Goal: Task Accomplishment & Management: Manage account settings

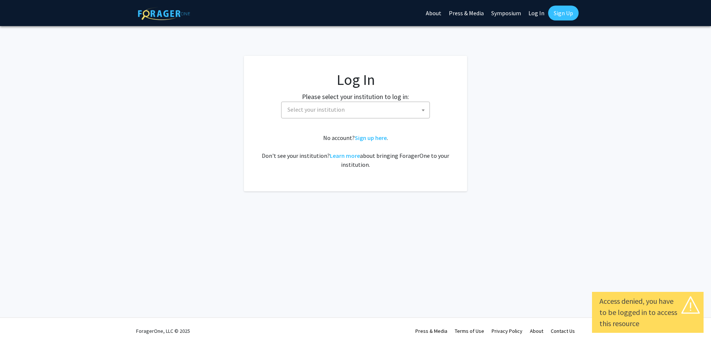
select select
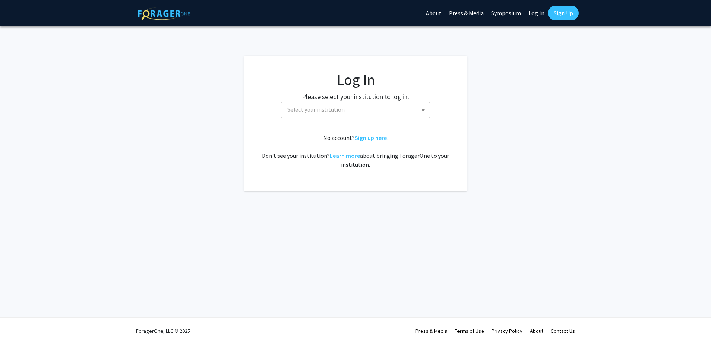
click at [327, 107] on span "Select your institution" at bounding box center [316, 109] width 57 height 7
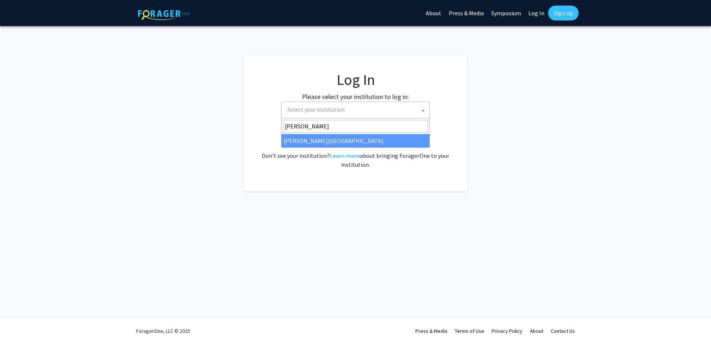
type input "[PERSON_NAME]"
select select "24"
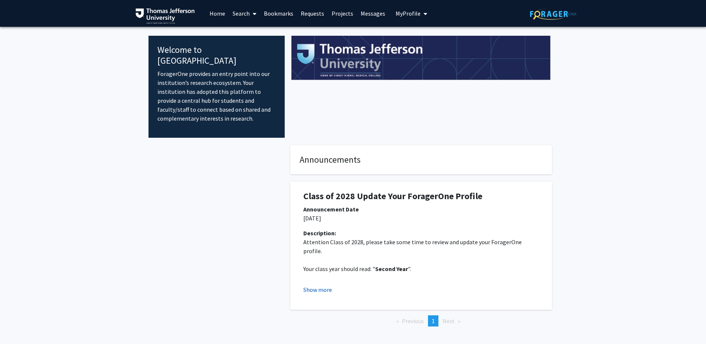
click at [324, 285] on button "Show more" at bounding box center [317, 289] width 29 height 9
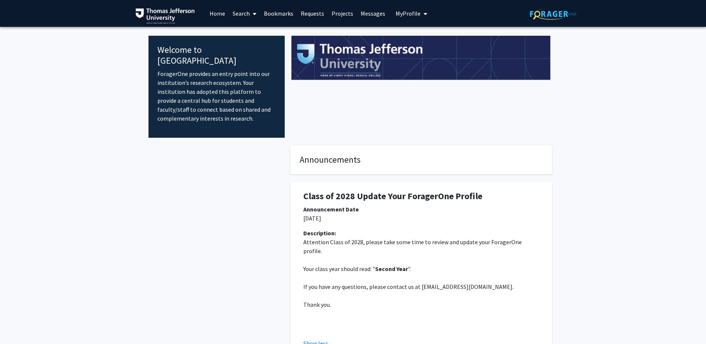
click at [412, 14] on span "My Profile" at bounding box center [407, 13] width 25 height 7
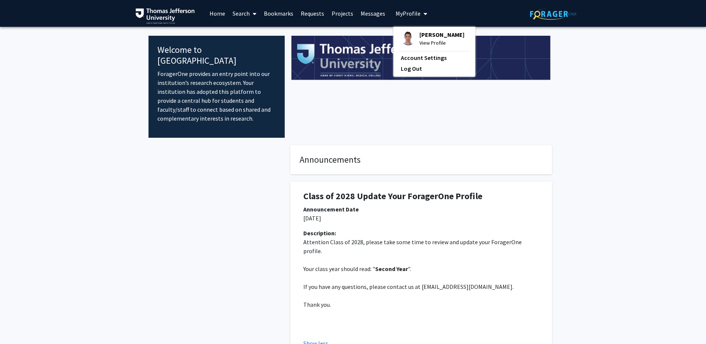
click at [422, 33] on span "Edoardo Manca" at bounding box center [441, 35] width 45 height 8
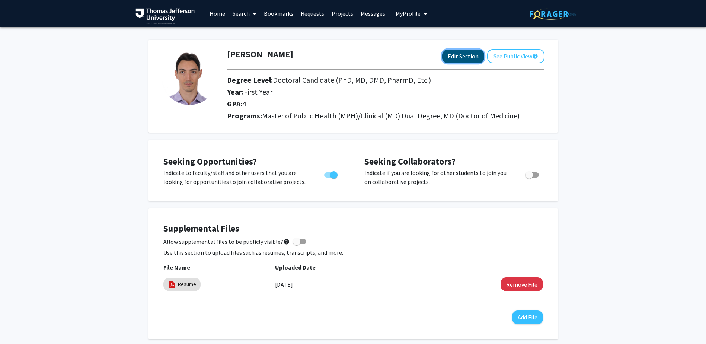
click at [470, 59] on button "Edit Section" at bounding box center [463, 56] width 42 height 14
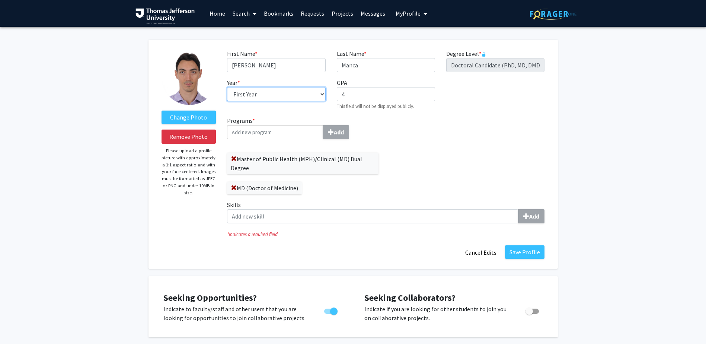
click at [322, 90] on select "--- First Year Second Year Third Year Fourth Year Fifth Year Sixth Year Seventh…" at bounding box center [276, 94] width 98 height 14
select select "second_year"
click at [227, 87] on select "--- First Year Second Year Third Year Fourth Year Fifth Year Sixth Year Seventh…" at bounding box center [276, 94] width 98 height 14
click at [398, 124] on div "Programs * Add Master of Public Health (MPH)/Clinical (MD) Dual Degree MD (Doct…" at bounding box center [385, 172] width 329 height 113
click at [276, 129] on input "Programs * Add" at bounding box center [275, 132] width 96 height 14
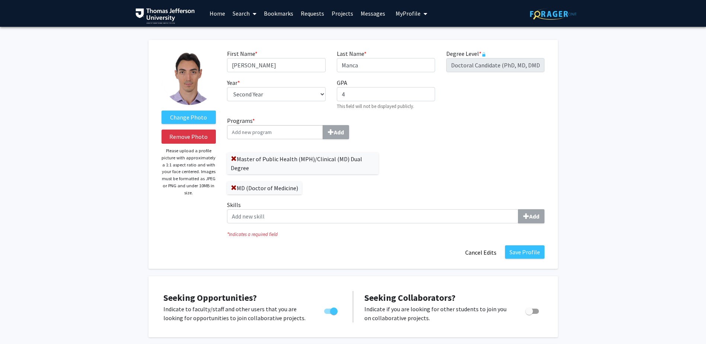
click at [284, 131] on input "Programs * Add" at bounding box center [275, 132] width 96 height 14
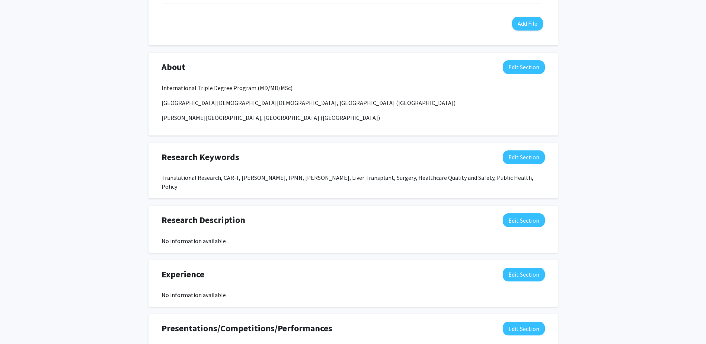
scroll to position [446, 0]
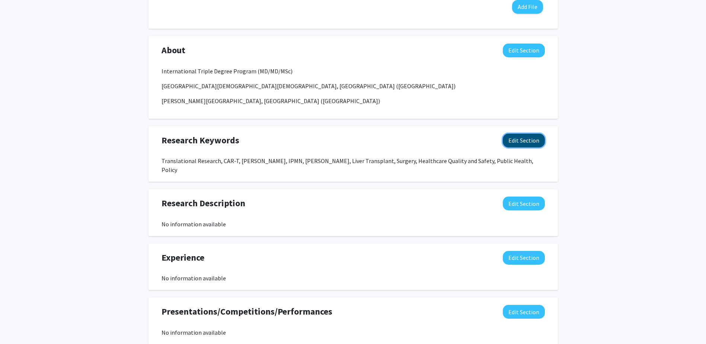
click at [519, 144] on button "Edit Section" at bounding box center [524, 141] width 42 height 14
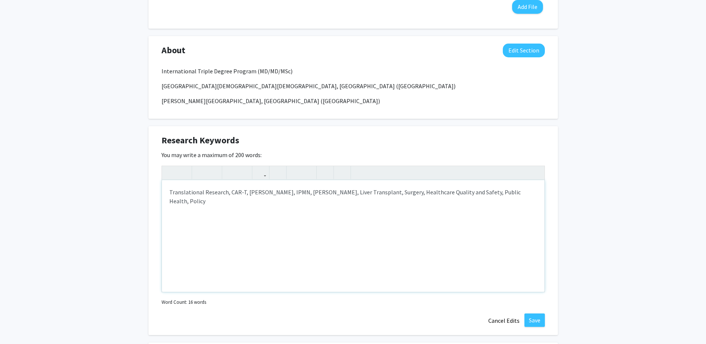
click at [518, 196] on div "Translational Research, CAR-T, Pancreas, IPMN, Whipple, Liver Transplant, Surge…" at bounding box center [353, 236] width 382 height 112
click at [519, 189] on div "Translational Research, CAR-T, Pancreas, IPMN, Whipple, Liver Transplant, Surge…" at bounding box center [353, 236] width 382 height 112
click at [309, 193] on div "Translational Research, CAR-T, Pancreas, IPMN, Whipple, Liver Transplant, Surge…" at bounding box center [353, 236] width 382 height 112
click at [246, 191] on div "Translational Research, CAR-T, Pancreas, IPMN, Whipple, Pancreaticoduodenectomy…" at bounding box center [353, 236] width 382 height 112
click at [241, 191] on div "Translational Research, CAR-T, Pancreas, IPMN, Whipple, Pancreaticoduodenectomy…" at bounding box center [353, 236] width 382 height 112
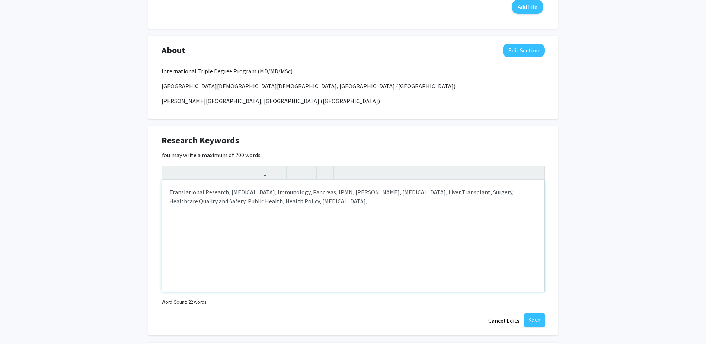
click at [312, 188] on div "Translational Research, CAR-T cell therapy, Immunology, Pancreas, IPMN, Whipple…" at bounding box center [353, 236] width 382 height 112
click at [310, 191] on div "Translational Research, CAR-T cell therapy, Immunology, Pancreas, IPMN, Whipple…" at bounding box center [353, 236] width 382 height 112
click at [380, 204] on div "Translational Research, CAR-T cell therapy, Immunology, Cancer Biology, Pancrea…" at bounding box center [353, 236] width 382 height 112
click at [371, 193] on div "Translational Research, CAR-T cell therapy, Immunology, Cancer Biology, Pancrea…" at bounding box center [353, 236] width 382 height 112
click at [385, 198] on div "Translational Research, CAR-T cell therapy, Immunology, Cancer Biology, Pancrea…" at bounding box center [353, 236] width 382 height 112
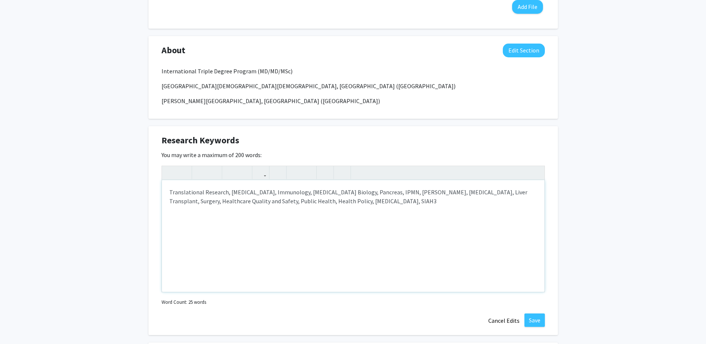
click at [380, 236] on div "Translational Research, CAR-T cell therapy, Immunology, Cancer Biology, Pancrea…" at bounding box center [353, 236] width 382 height 112
click at [401, 204] on div "Translational Research, CAR-T cell therapy, Immunology, Cancer Biology, Pancrea…" at bounding box center [353, 236] width 382 height 112
click at [404, 198] on div "Translational Research, CAR-T cell therapy, Immunology, Cancer Biology, Pancrea…" at bounding box center [353, 236] width 382 height 112
click at [440, 200] on div "Translational Research, CAR-T cell therapy, Immunology, Cancer Biology, Pancrea…" at bounding box center [353, 236] width 382 height 112
click at [541, 324] on button "Save" at bounding box center [534, 319] width 20 height 13
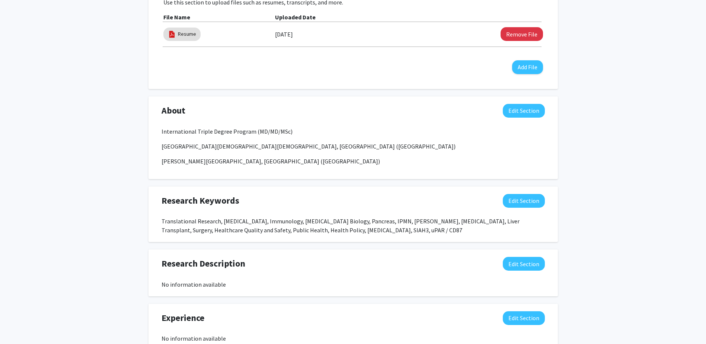
scroll to position [378, 0]
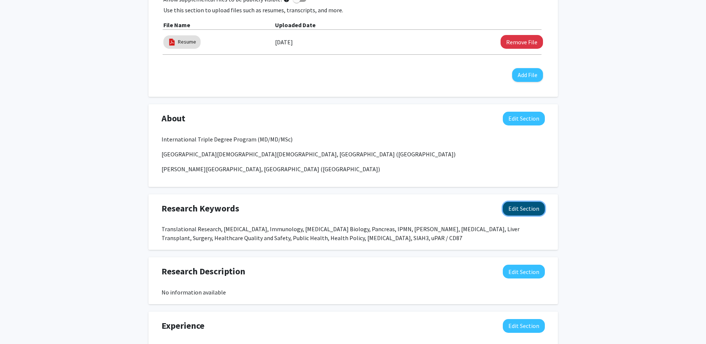
click at [536, 209] on button "Edit Section" at bounding box center [524, 209] width 42 height 14
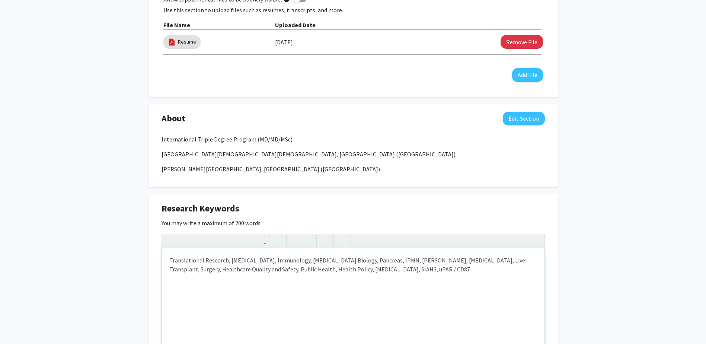
click at [462, 274] on div "Translational Research, CAR-T cell therapy, Immunology, Cancer Biology, Pancrea…" at bounding box center [353, 304] width 382 height 112
click at [483, 260] on div "Translational Research, CAR-T cell therapy, Immunology, Cancer Biology, Pancrea…" at bounding box center [353, 304] width 382 height 112
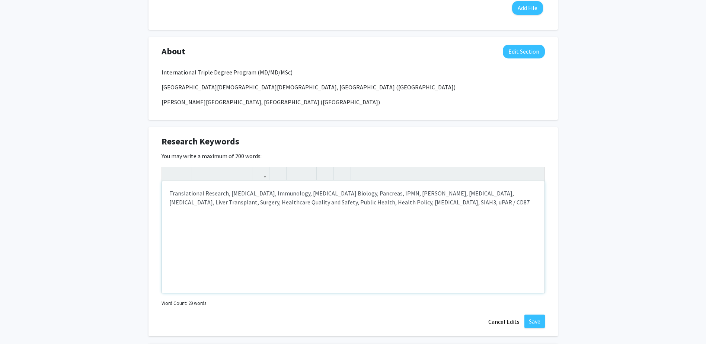
scroll to position [453, 0]
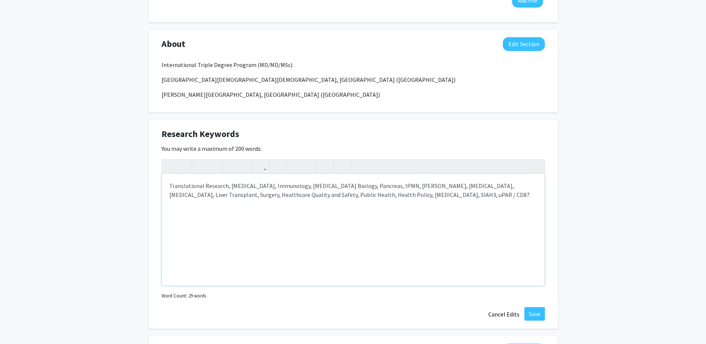
click at [228, 186] on div "Translational Research, CAR-T cell therapy, Immunology, Cancer Biology, Pancrea…" at bounding box center [353, 230] width 382 height 112
type textarea "Translational Research, Clinical Research, Basic Science Research, CAR-T cell t…"
click at [312, 225] on div "Translational Research, Clinical Research, Basic Science Research, CAR-T cell t…" at bounding box center [353, 230] width 382 height 112
click at [540, 311] on button "Save" at bounding box center [534, 313] width 20 height 13
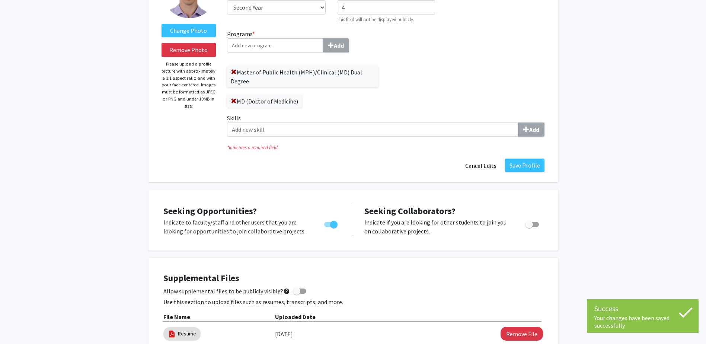
scroll to position [0, 0]
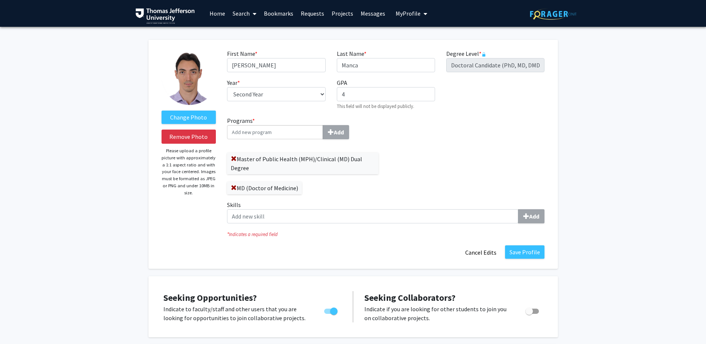
click at [216, 13] on link "Home" at bounding box center [217, 13] width 23 height 26
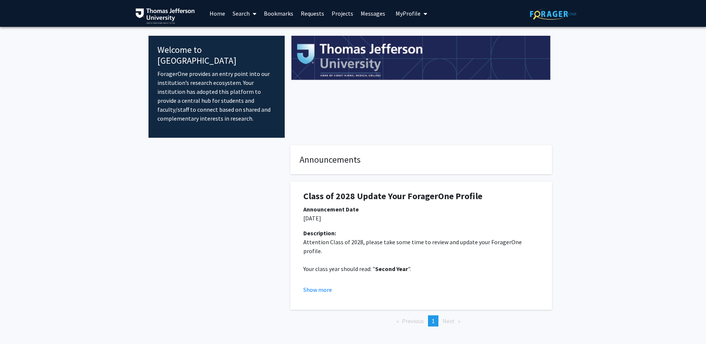
click at [249, 14] on link "Search" at bounding box center [244, 13] width 31 height 26
click at [253, 31] on span "Faculty/Staff" at bounding box center [256, 34] width 55 height 15
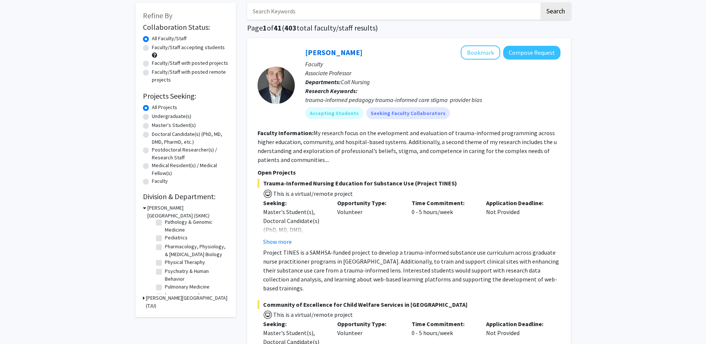
scroll to position [335, 0]
click at [165, 282] on label "Surgery" at bounding box center [174, 278] width 18 height 8
click at [165, 279] on input "Surgery" at bounding box center [167, 276] width 5 height 5
checkbox input "true"
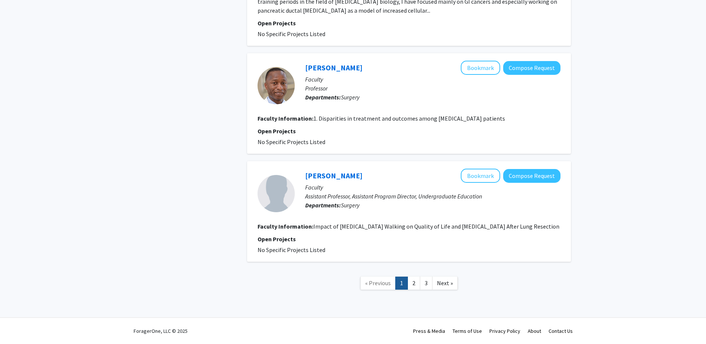
scroll to position [1242, 0]
click at [412, 283] on link "2" at bounding box center [413, 282] width 13 height 13
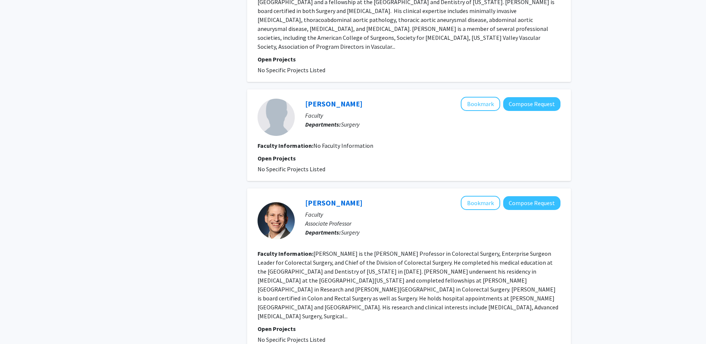
scroll to position [1296, 0]
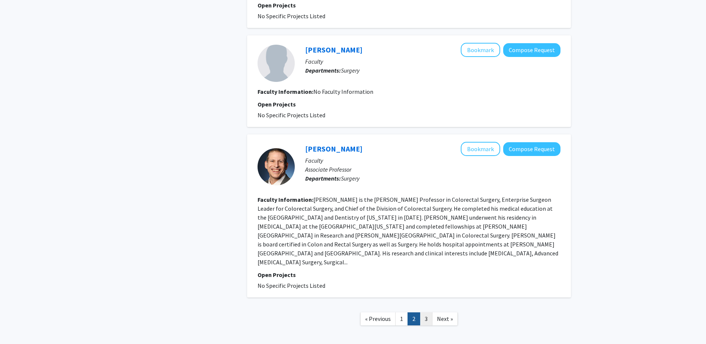
click at [425, 312] on link "3" at bounding box center [426, 318] width 13 height 13
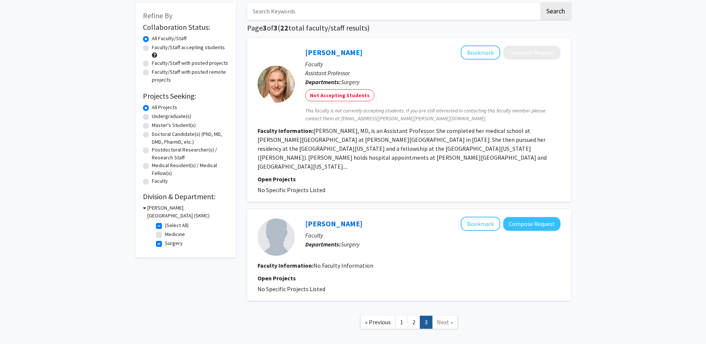
scroll to position [67, 0]
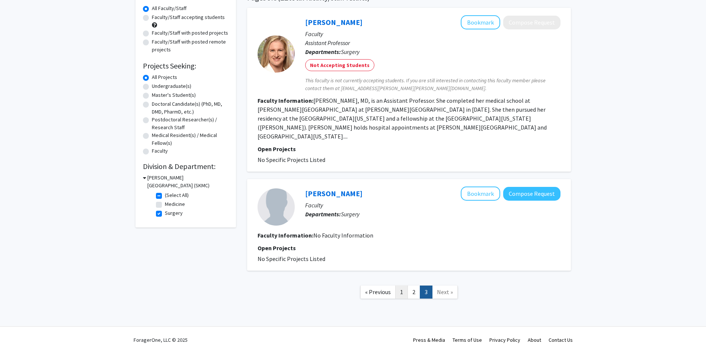
click at [402, 285] on link "1" at bounding box center [401, 291] width 13 height 13
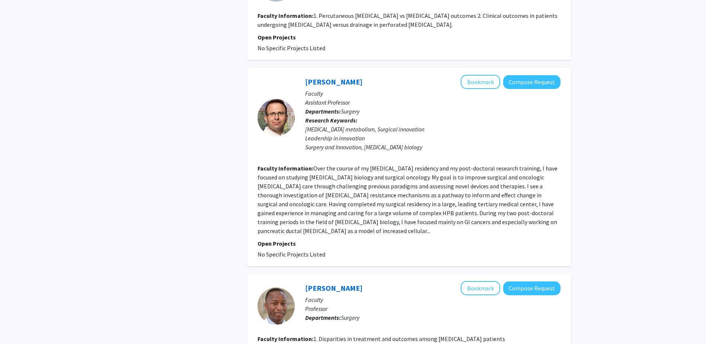
scroll to position [1005, 0]
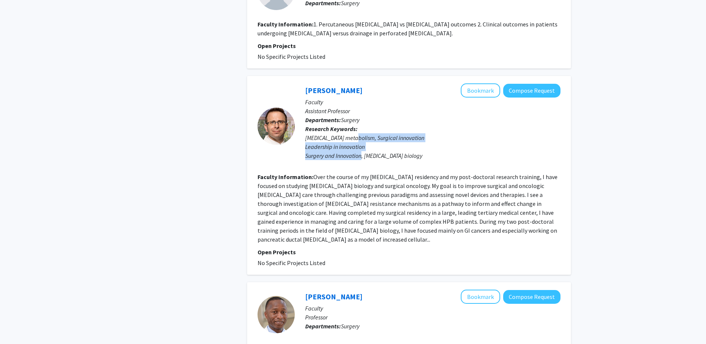
drag, startPoint x: 355, startPoint y: 138, endPoint x: 362, endPoint y: 153, distance: 16.5
click at [362, 153] on div "Cancer metabolism, Surgical innovation Leadership in innovation Surgery and Inn…" at bounding box center [432, 146] width 255 height 27
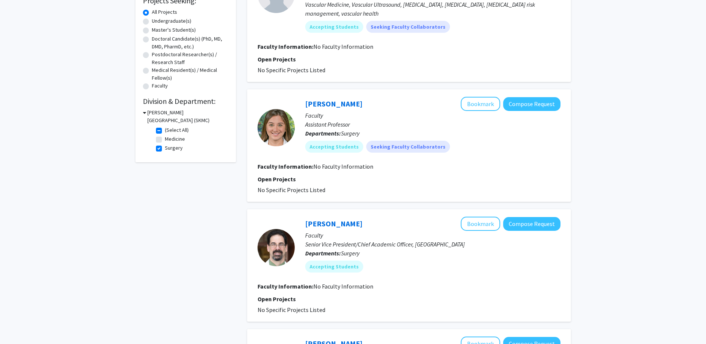
scroll to position [0, 0]
